Goal: Browse casually: Explore the website without a specific task or goal

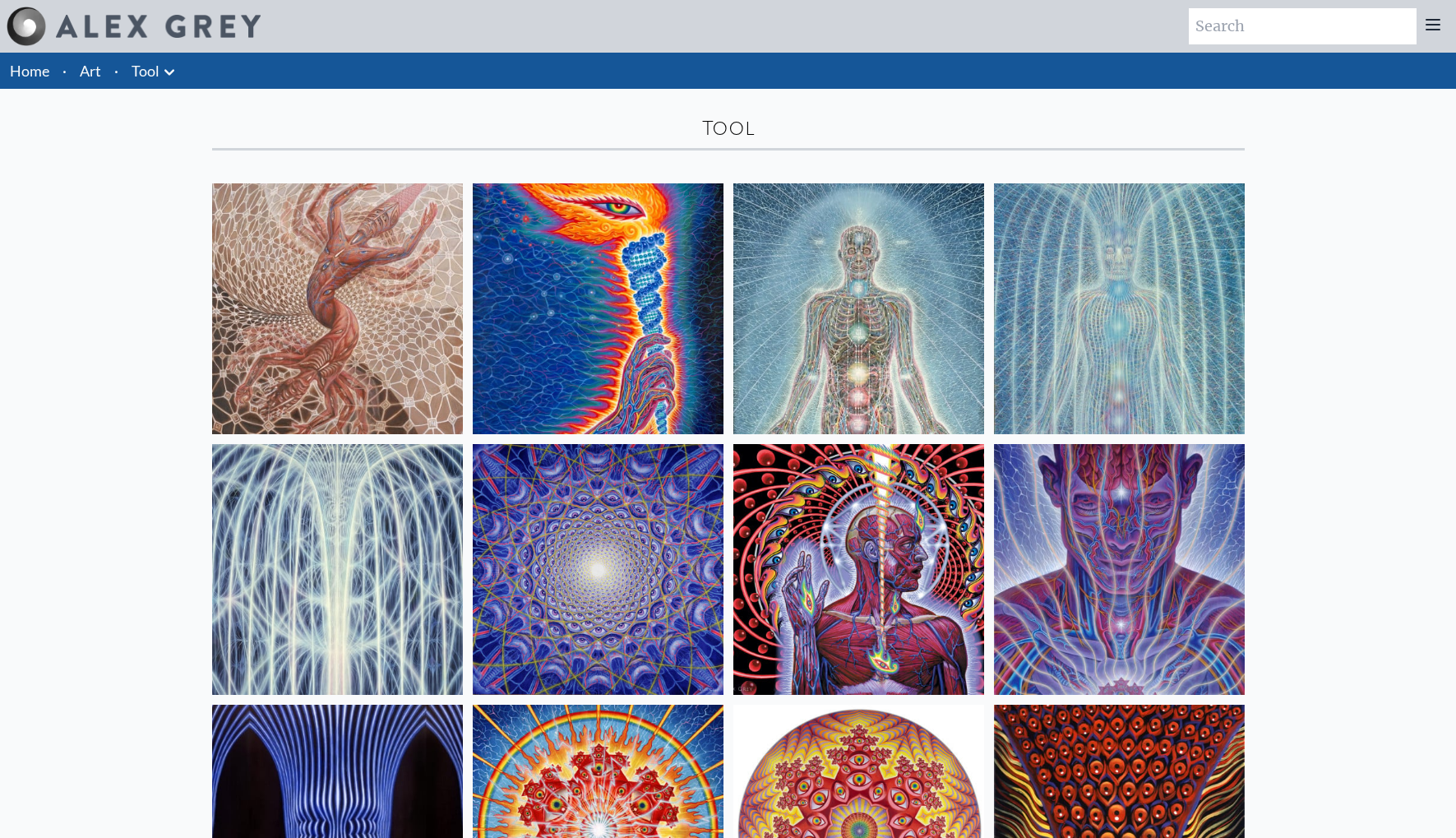
click at [380, 528] on img at bounding box center [337, 569] width 250 height 250
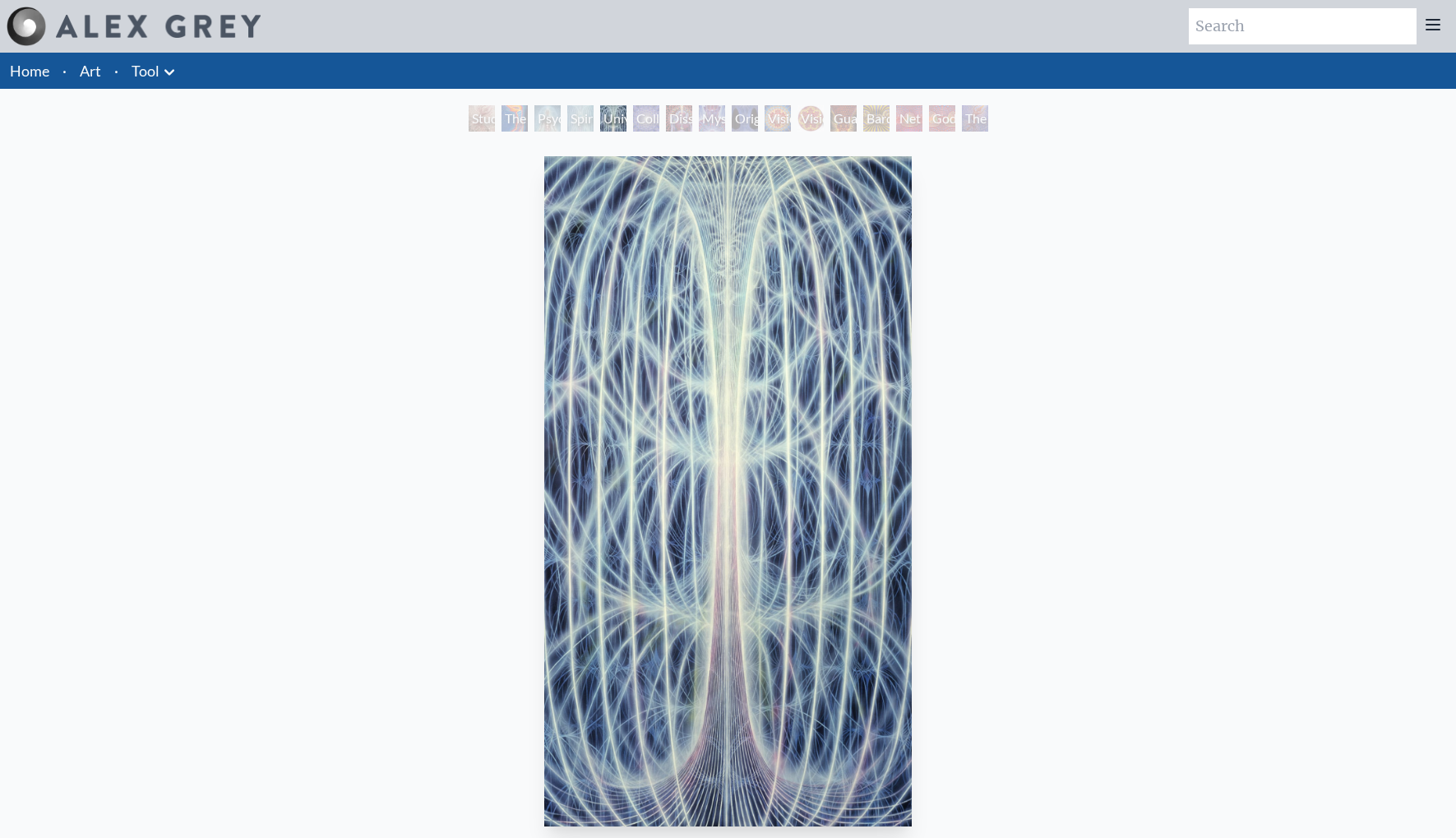
click at [671, 465] on img "5 / 16" at bounding box center [728, 490] width 368 height 670
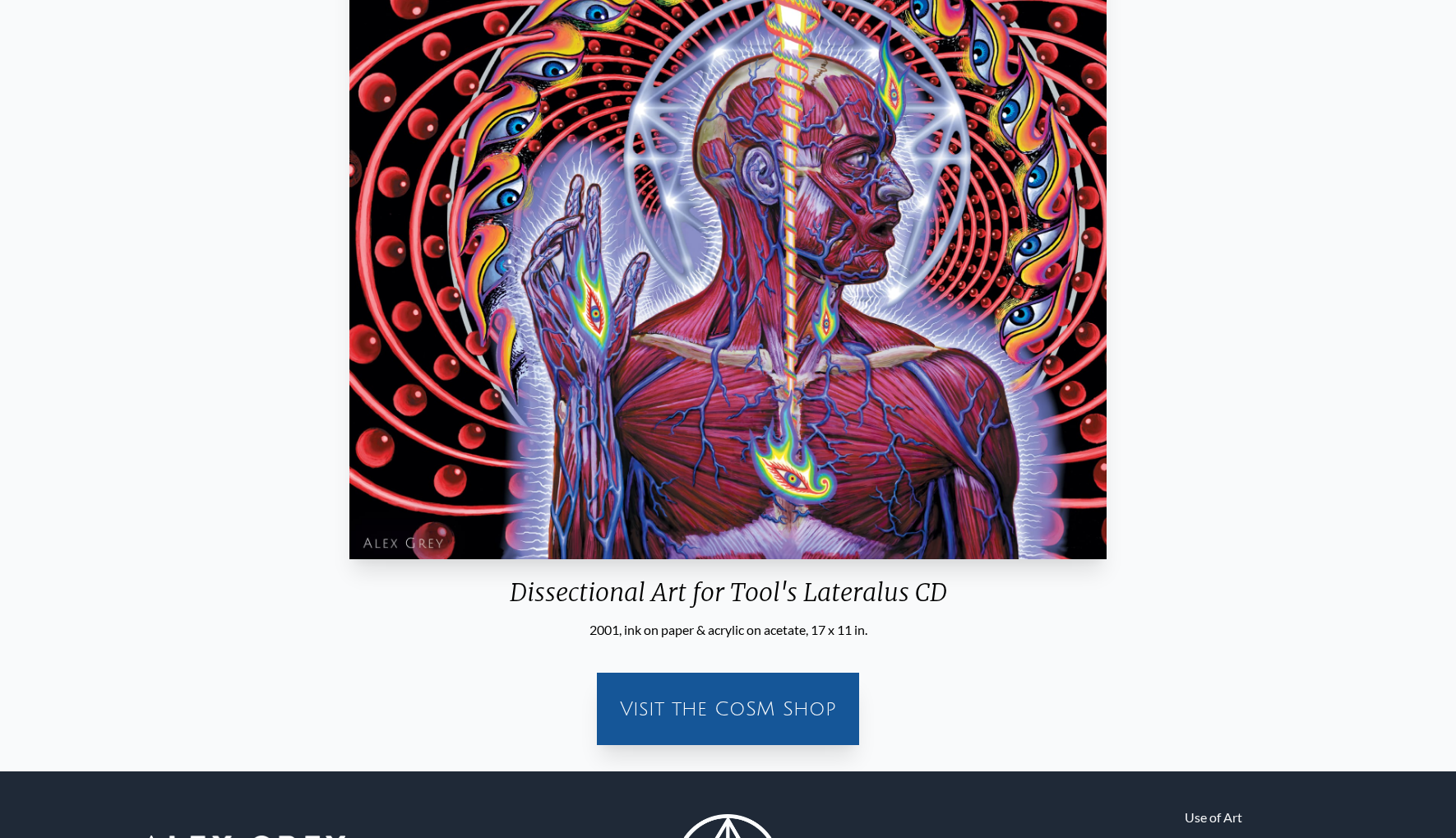
scroll to position [485, 0]
